Goal: Information Seeking & Learning: Learn about a topic

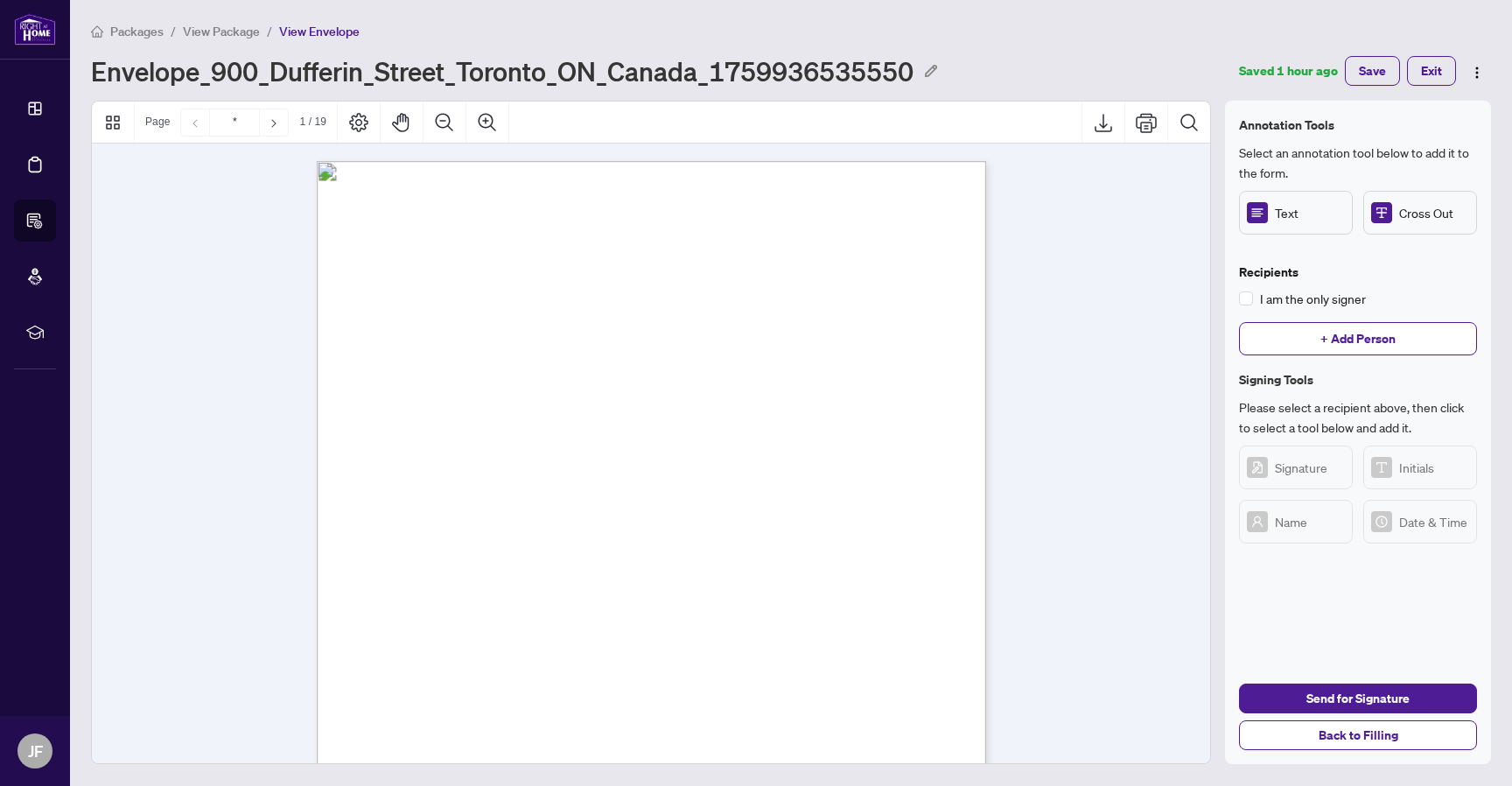
click at [1106, 57] on div "Envelope_900_Dufferin_Street_Toronto_ON_Canada_1759936535550" at bounding box center [649, 70] width 1118 height 31
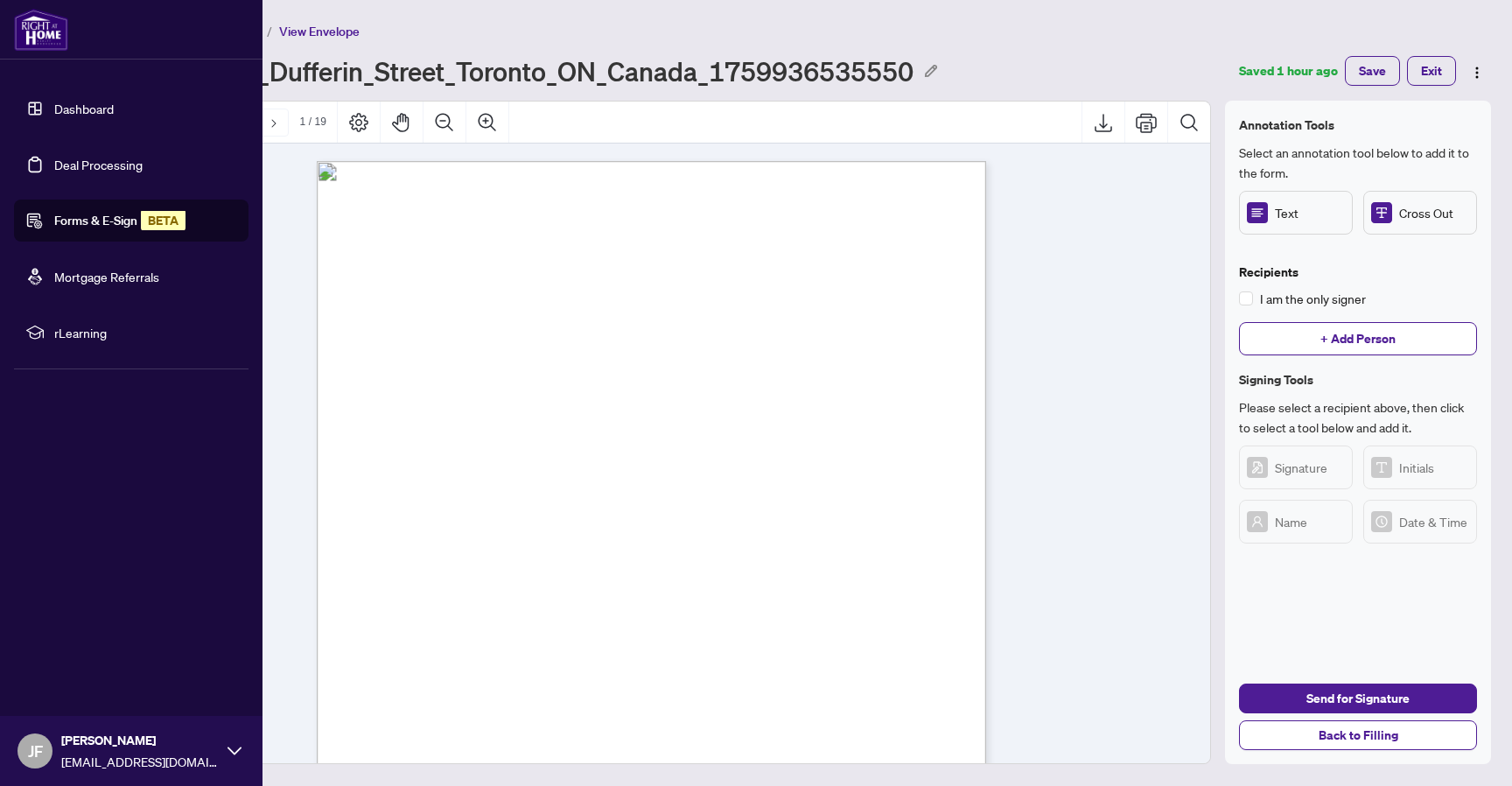
click at [79, 336] on span "rLearning" at bounding box center [145, 332] width 182 height 19
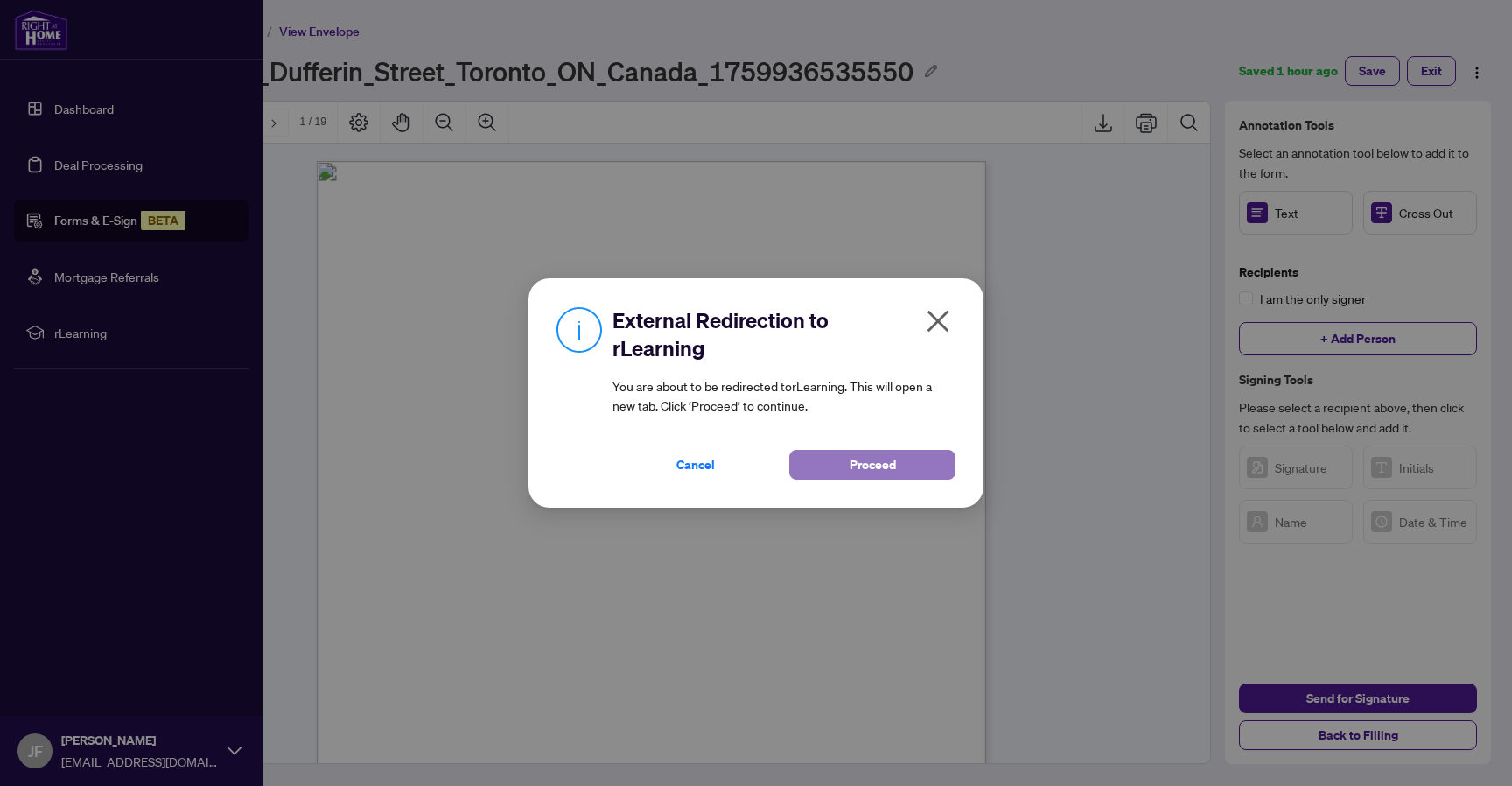
click at [875, 464] on span "Proceed" at bounding box center [873, 464] width 47 height 28
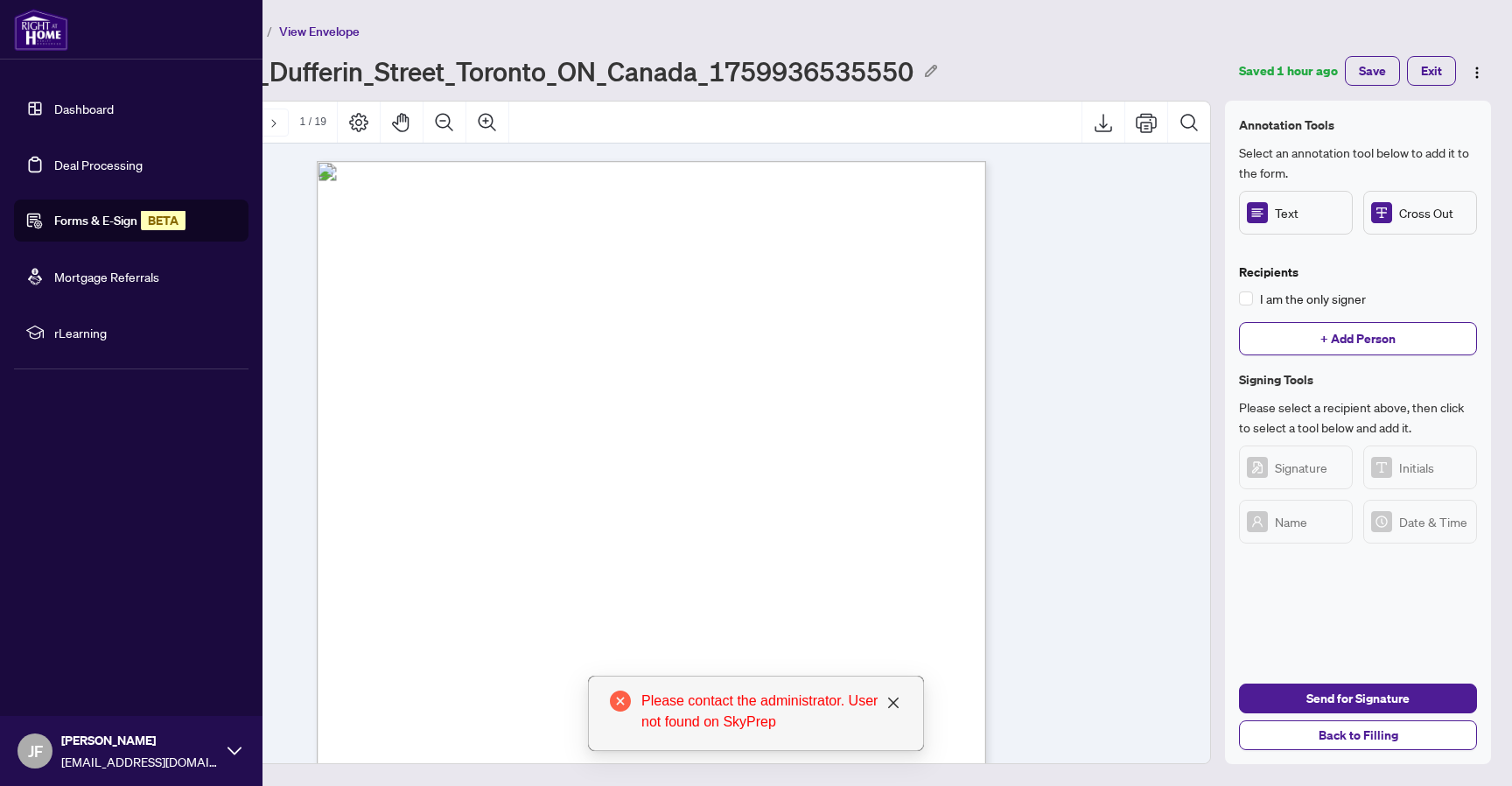
click at [85, 320] on li "rLearning" at bounding box center [131, 332] width 234 height 42
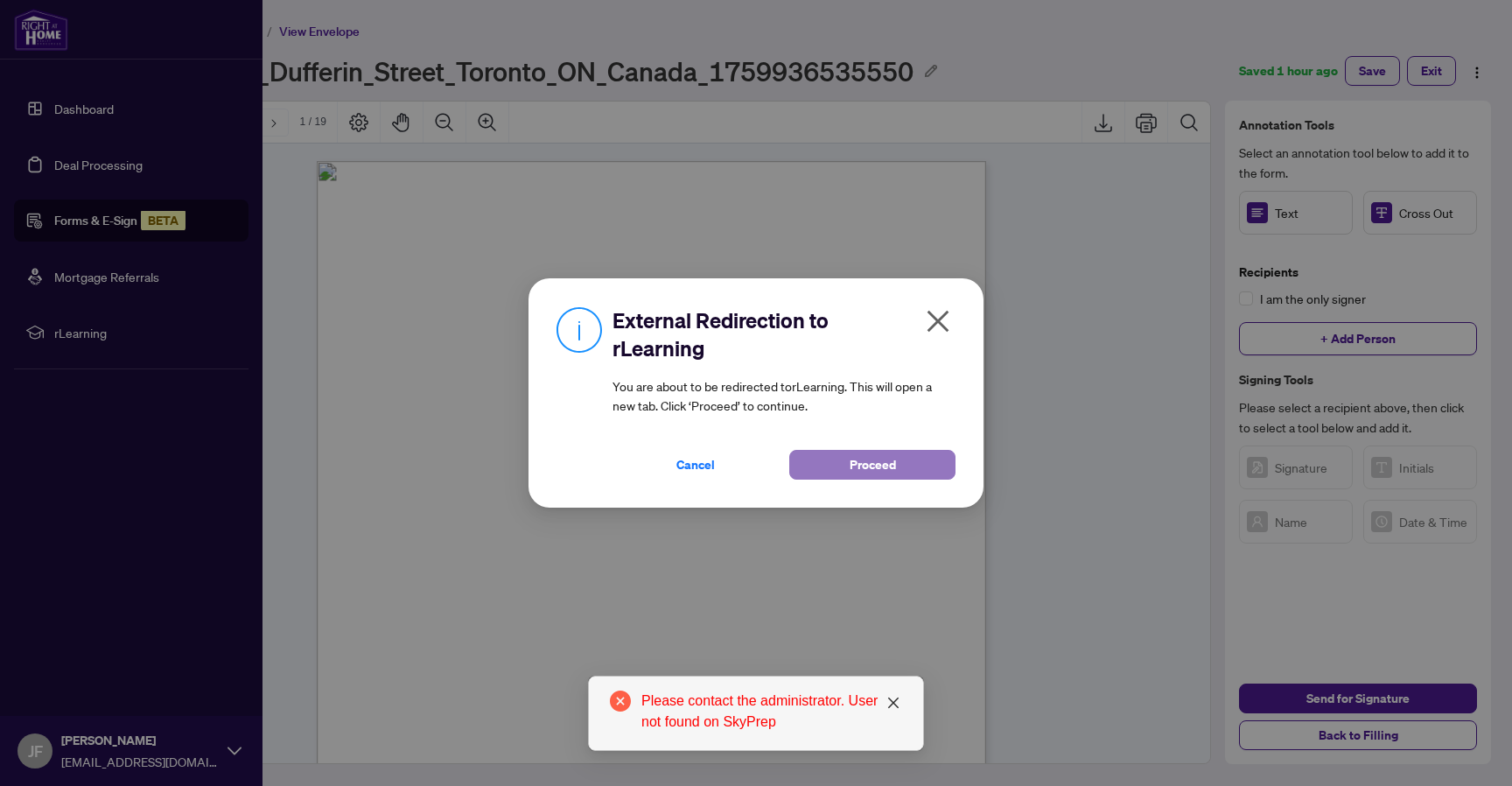
click at [850, 460] on span "Proceed" at bounding box center [873, 464] width 47 height 28
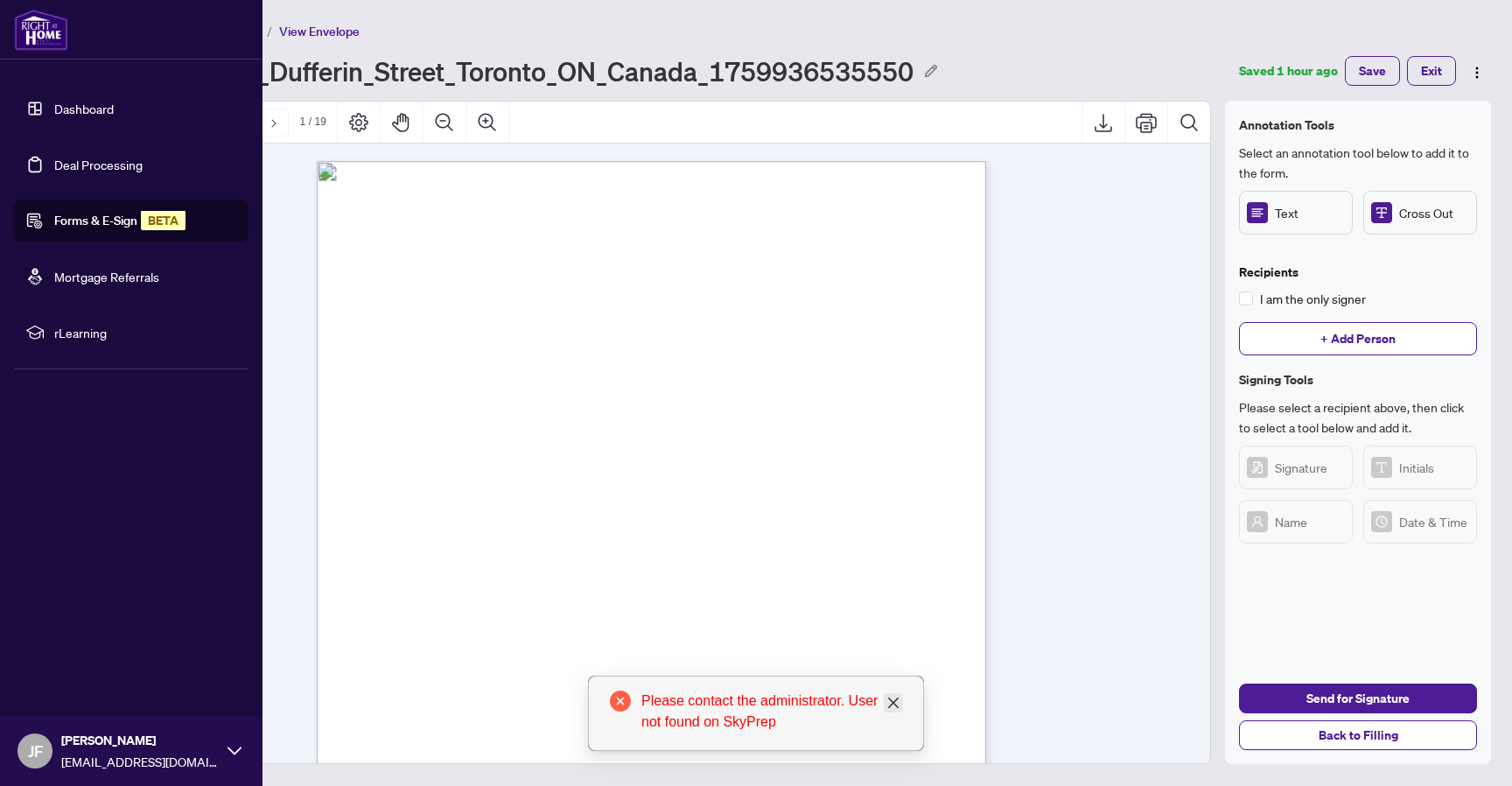
click at [898, 701] on icon "close" at bounding box center [893, 703] width 14 height 14
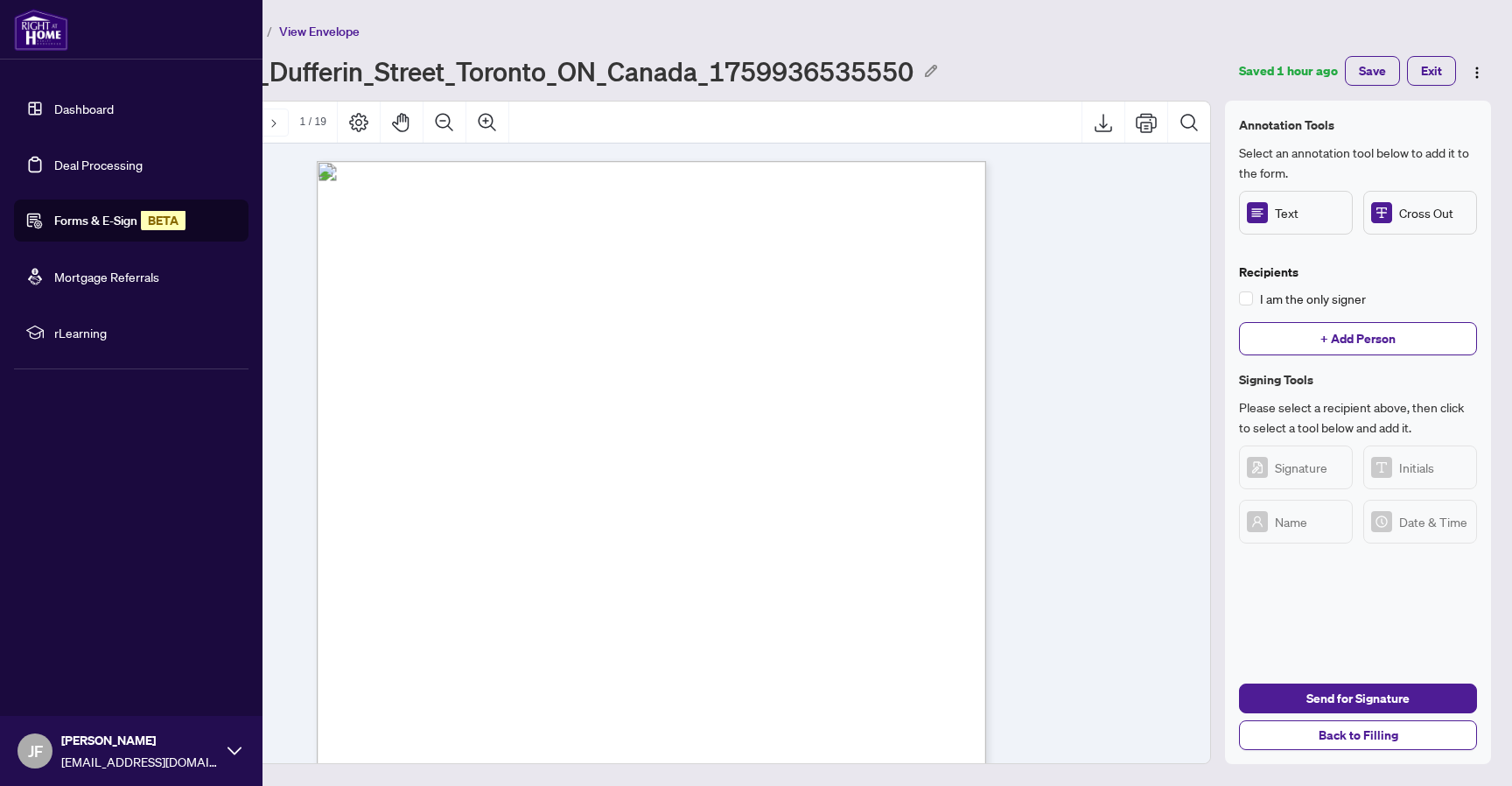
click at [232, 739] on div "[PERSON_NAME] [EMAIL_ADDRESS][DOMAIN_NAME]" at bounding box center [131, 751] width 262 height 70
click at [56, 107] on link "Dashboard" at bounding box center [84, 109] width 59 height 16
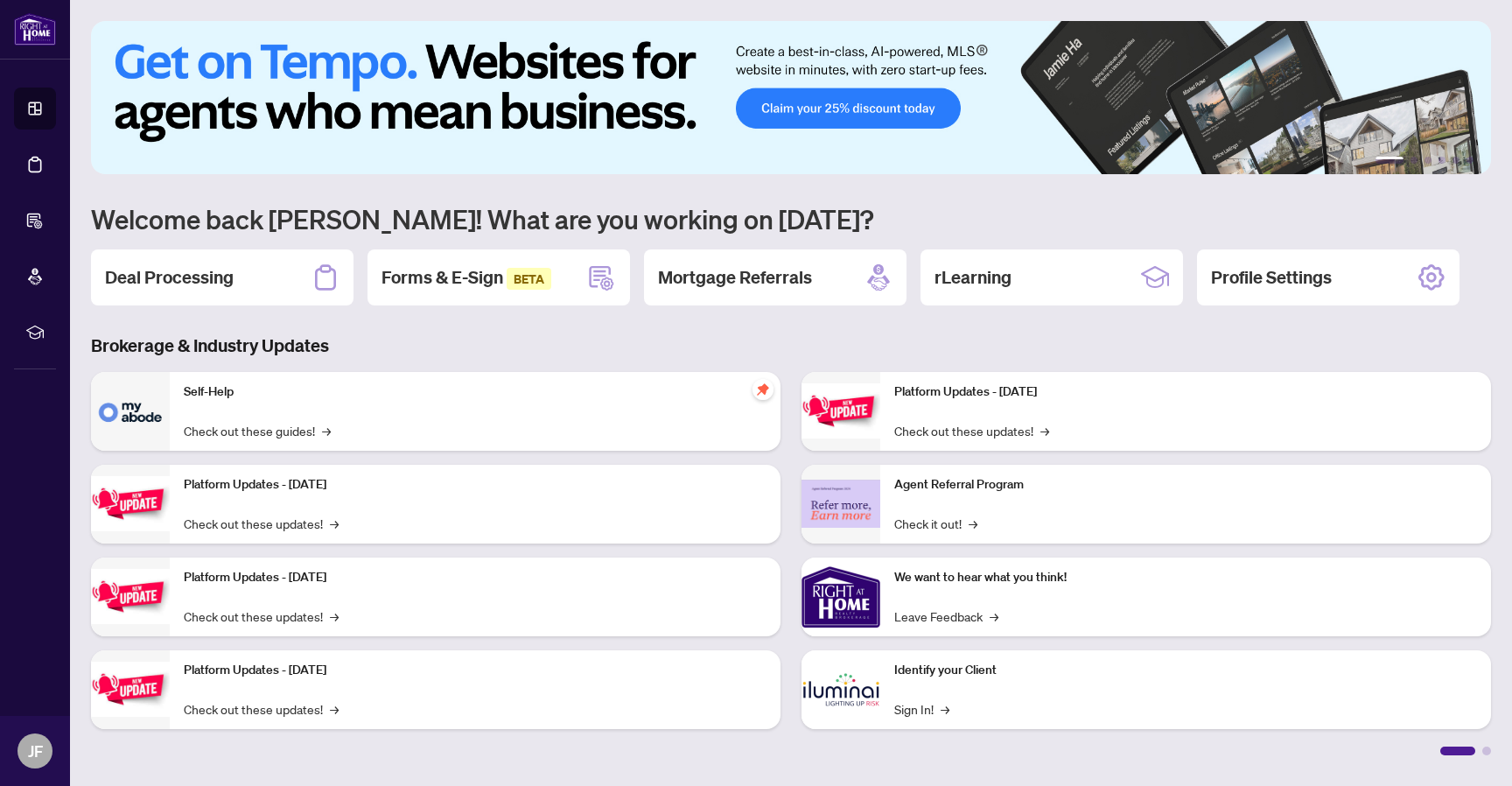
click at [713, 34] on img at bounding box center [790, 97] width 1400 height 154
